Goal: Information Seeking & Learning: Learn about a topic

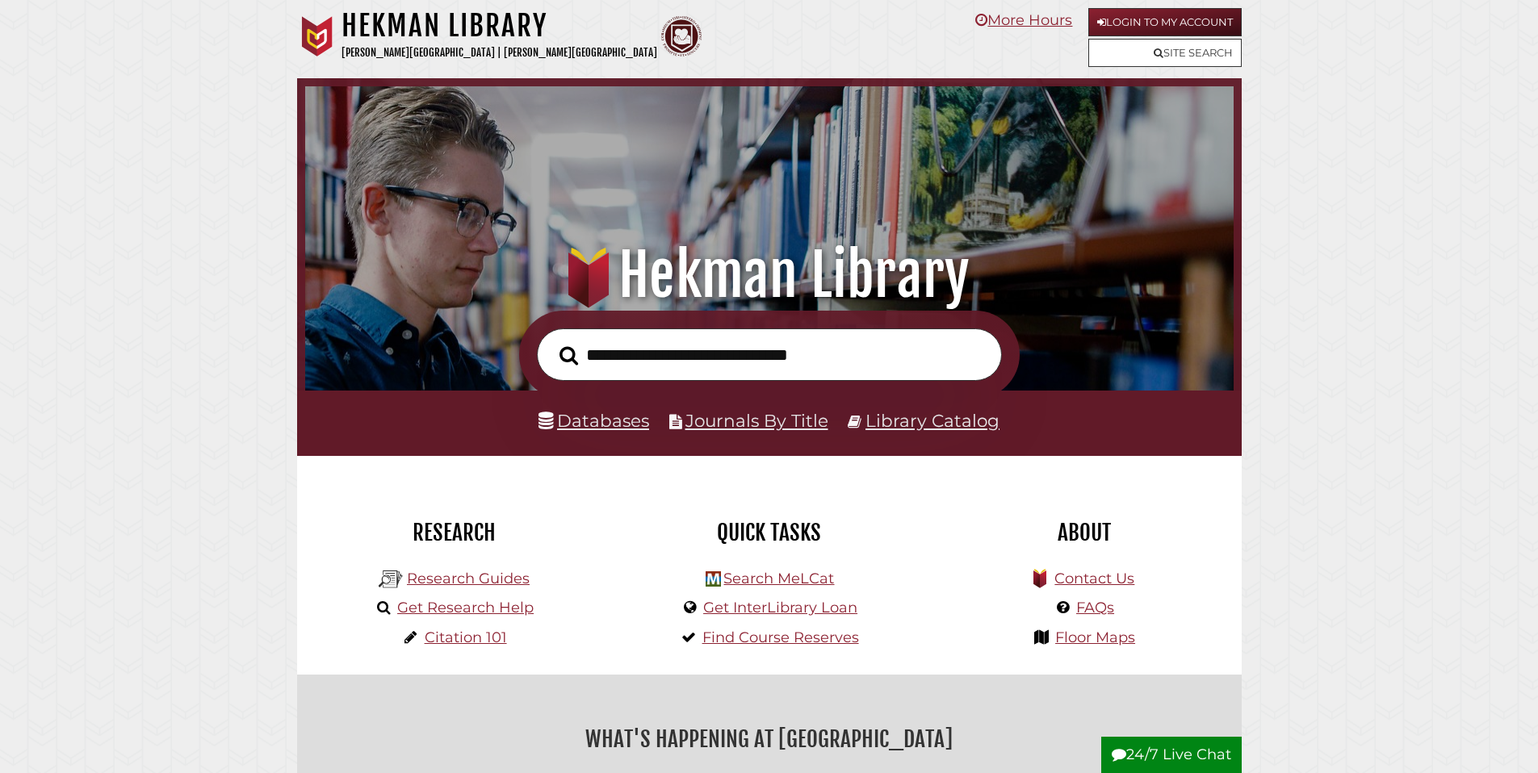
scroll to position [307, 920]
click at [631, 425] on link "Databases" at bounding box center [593, 420] width 111 height 21
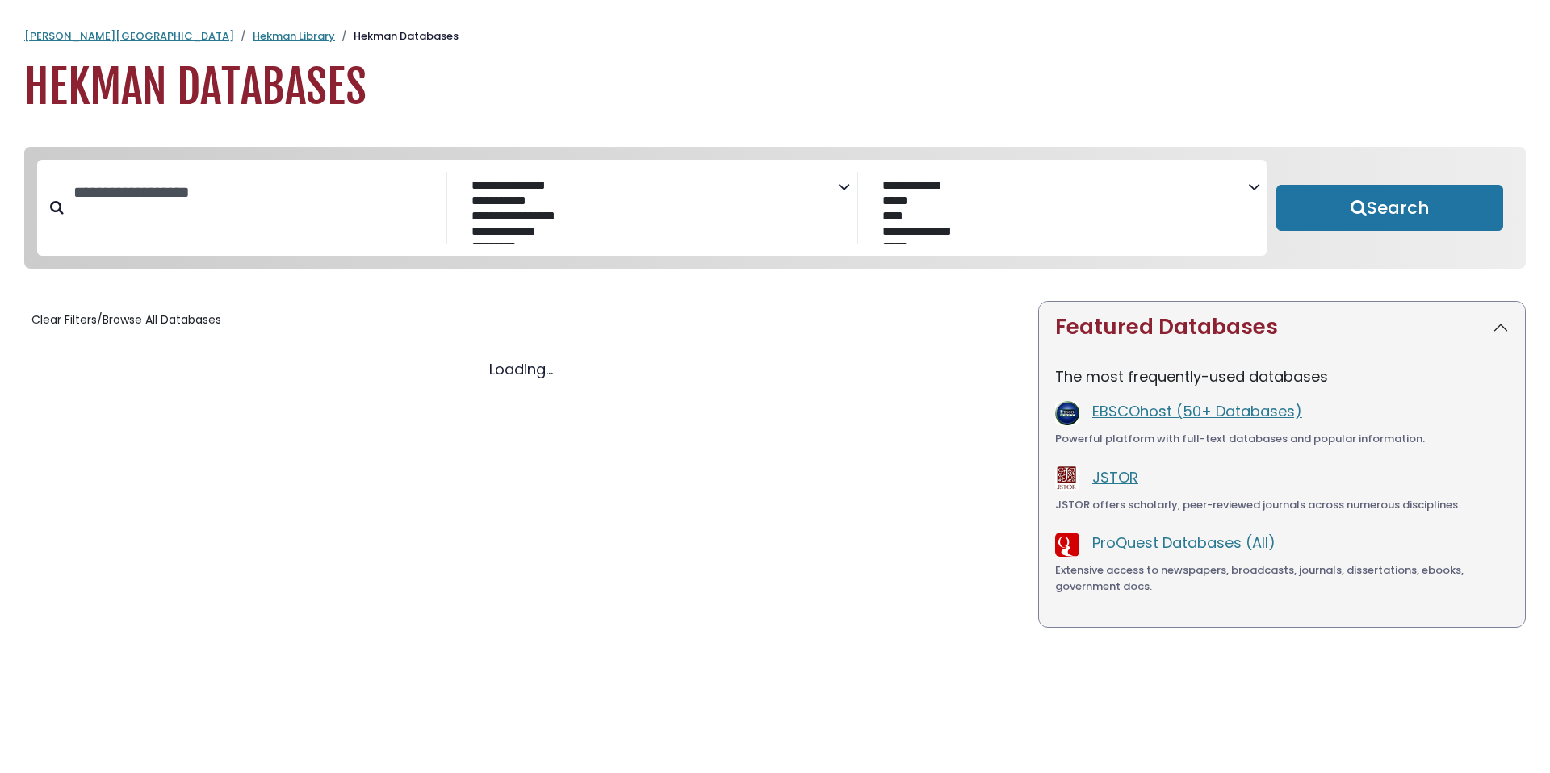
select select "Database Subject Filter"
select select "Database Vendors Filter"
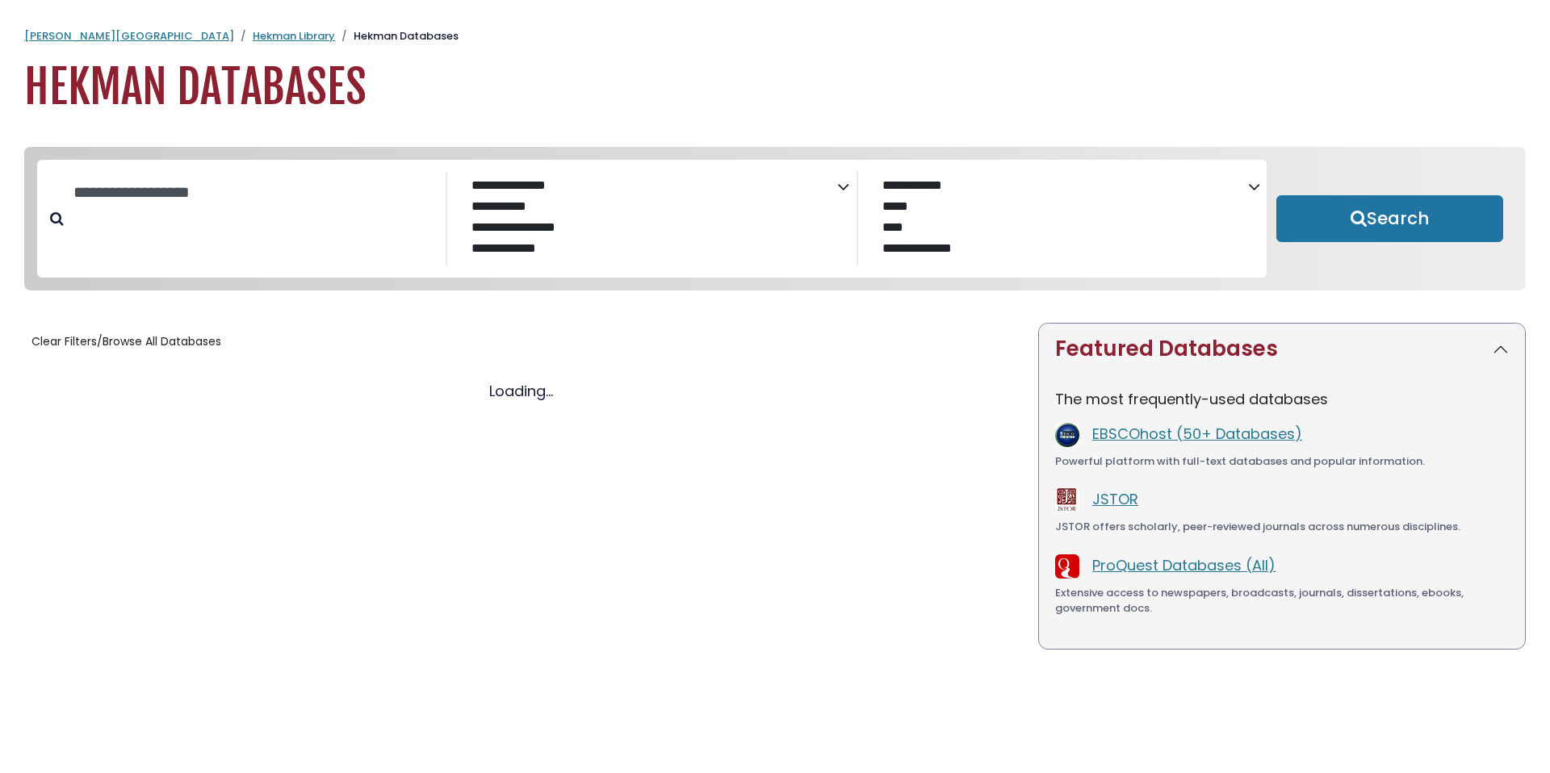
select select "Database Subject Filter"
select select "Database Vendors Filter"
select select "Database Subject Filter"
select select "Database Vendors Filter"
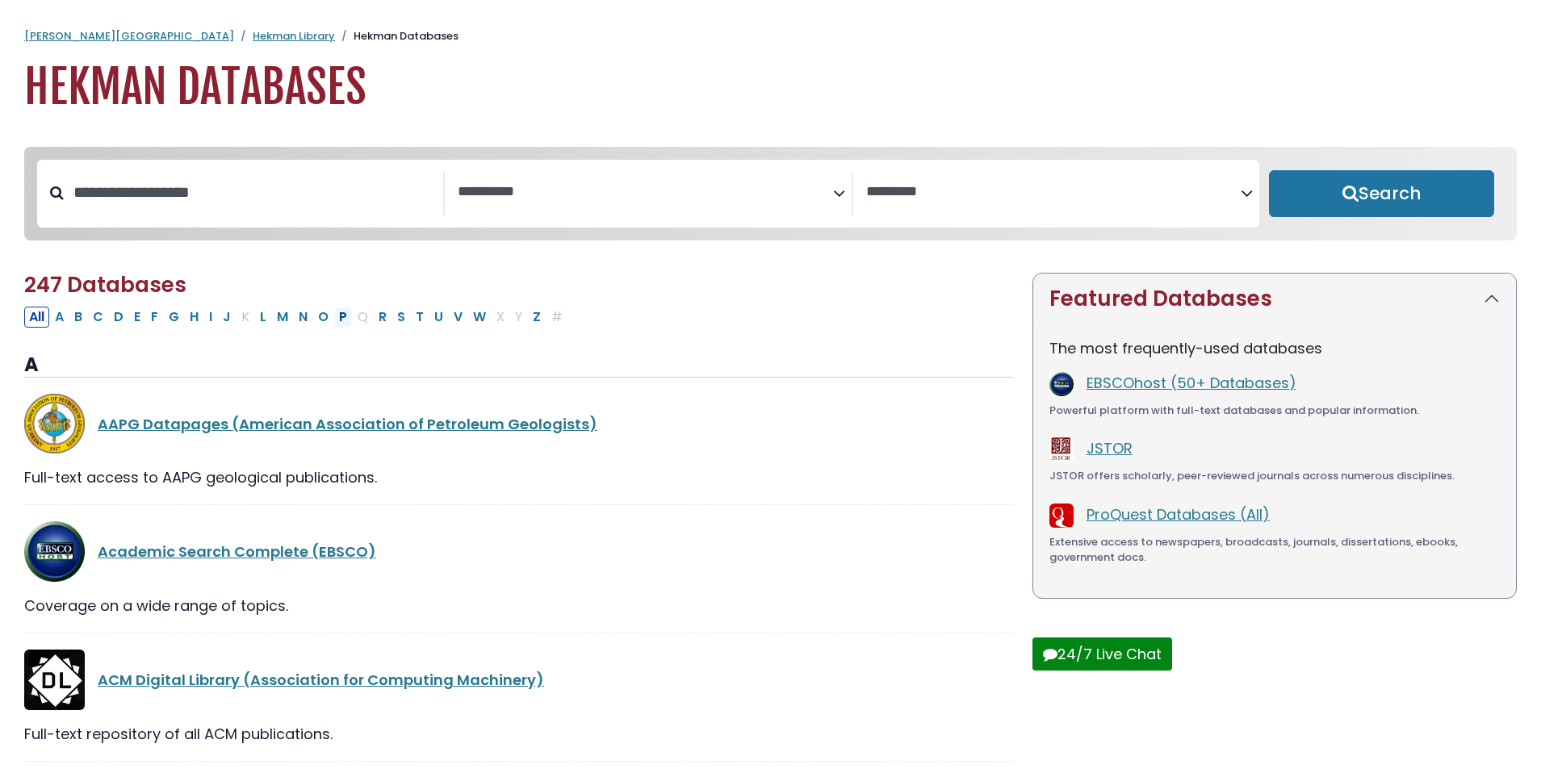
click at [342, 322] on button "P" at bounding box center [343, 317] width 18 height 21
select select "Database Subject Filter"
select select "Database Vendors Filter"
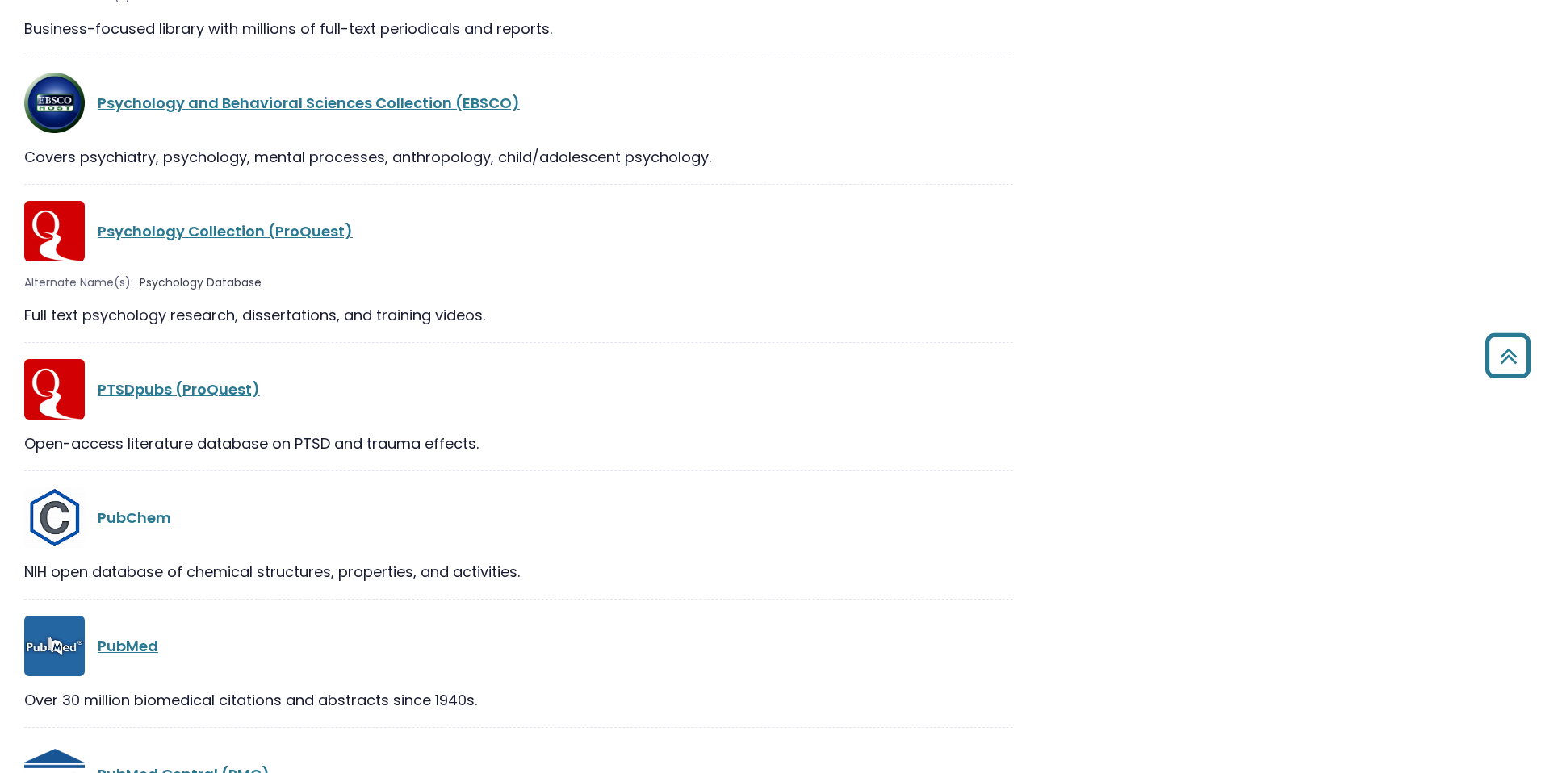
scroll to position [2596, 0]
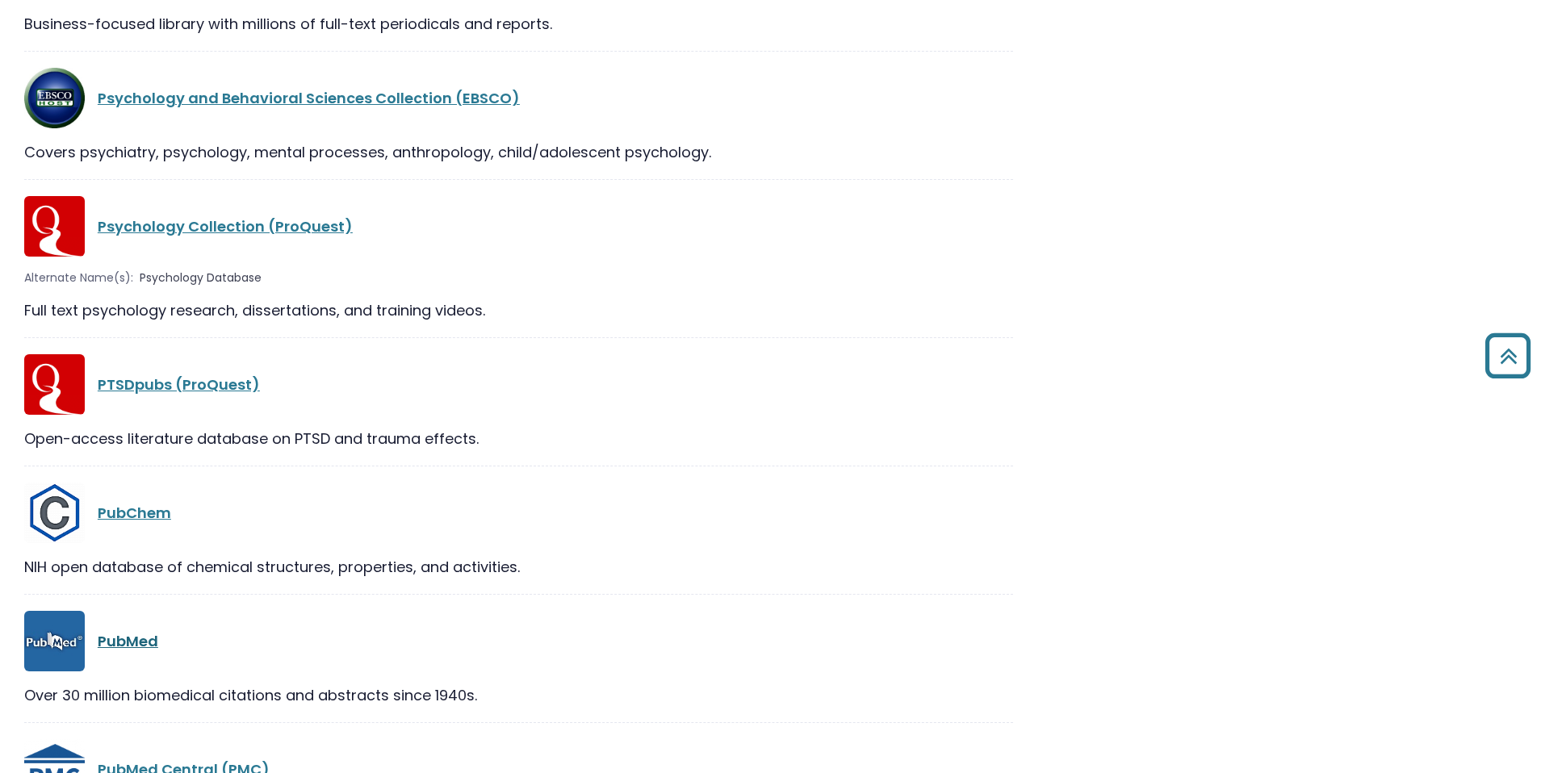
click at [119, 647] on link "PubMed" at bounding box center [128, 641] width 61 height 20
